Goal: Information Seeking & Learning: Learn about a topic

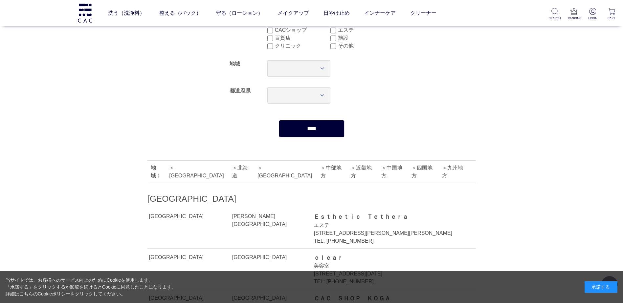
scroll to position [61, 0]
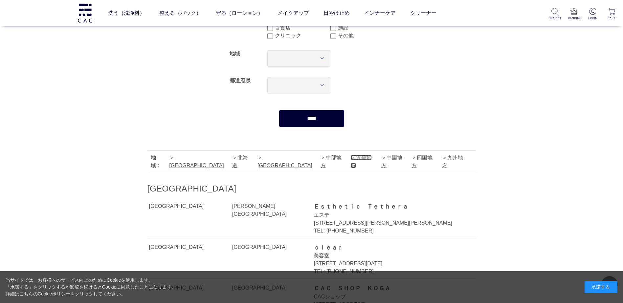
click at [351, 156] on link "近畿地方" at bounding box center [361, 161] width 21 height 13
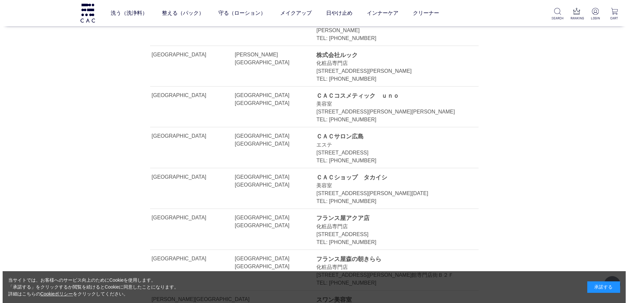
scroll to position [11262, 0]
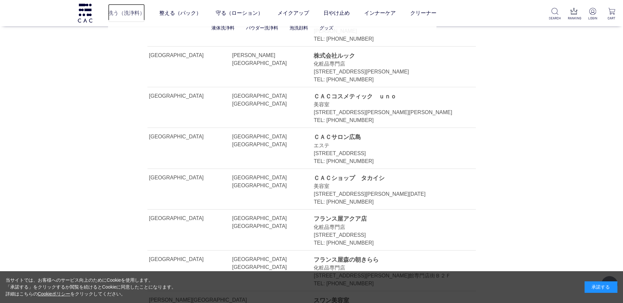
click at [130, 12] on link "洗う（洗浄料）" at bounding box center [126, 13] width 37 height 18
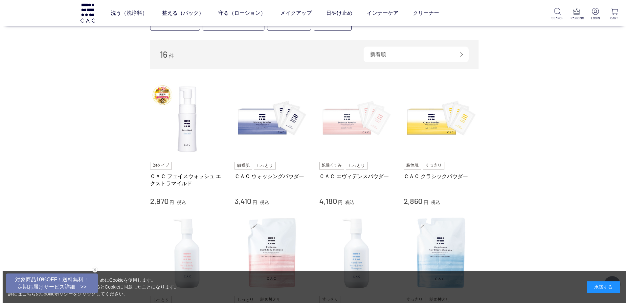
scroll to position [81, 0]
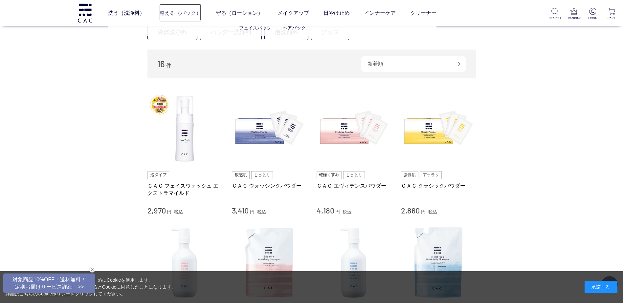
click at [174, 13] on link "整える（パック）" at bounding box center [180, 13] width 42 height 18
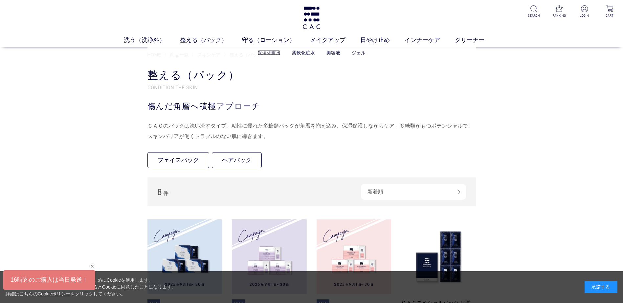
click at [268, 54] on link "保湿化粧水" at bounding box center [268, 52] width 23 height 5
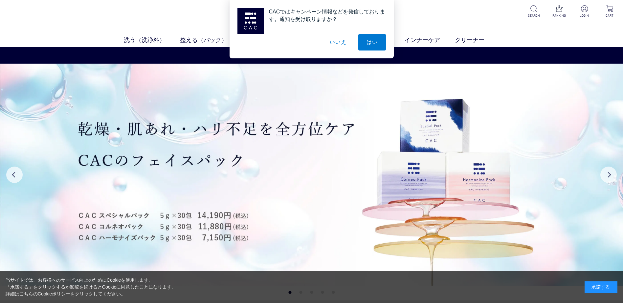
click at [338, 43] on button "いいえ" at bounding box center [337, 42] width 33 height 16
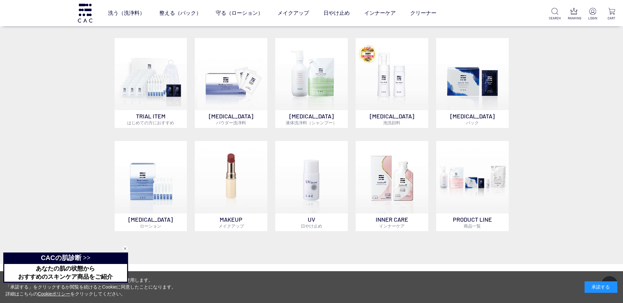
scroll to position [523, 0]
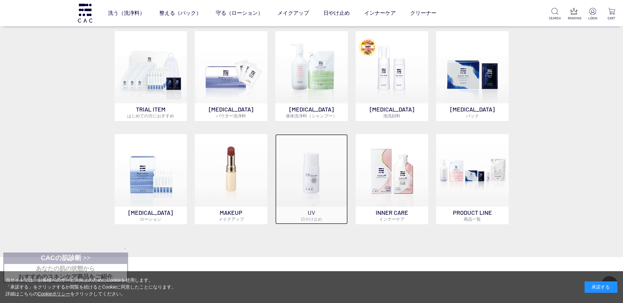
click at [314, 185] on img at bounding box center [311, 170] width 73 height 73
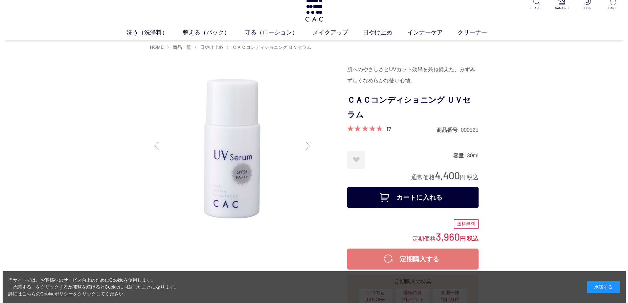
scroll to position [4, 0]
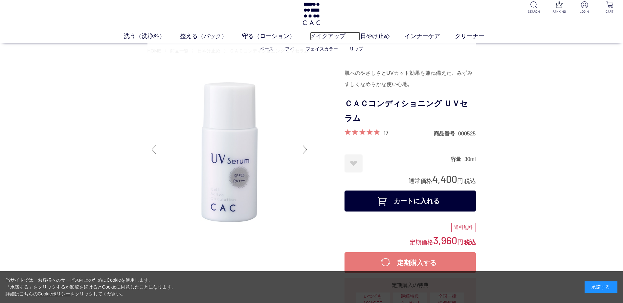
click at [326, 38] on link "メイクアップ" at bounding box center [335, 36] width 50 height 9
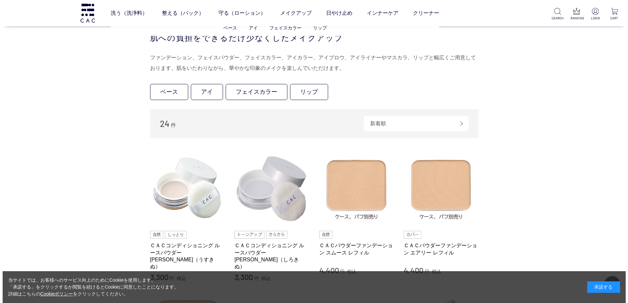
scroll to position [132, 0]
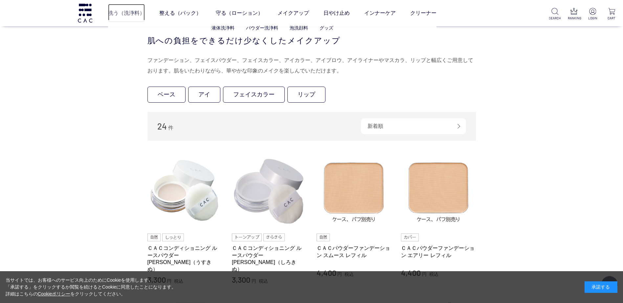
click at [137, 14] on link "洗う（洗浄料）" at bounding box center [126, 13] width 37 height 18
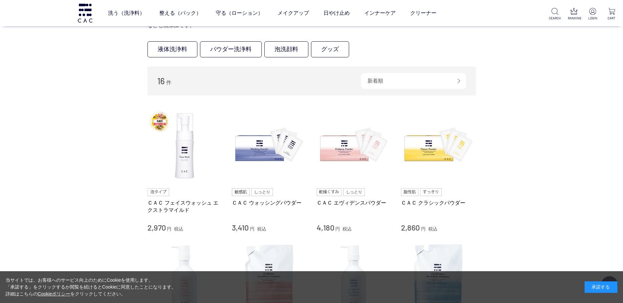
scroll to position [73, 0]
